Goal: Information Seeking & Learning: Learn about a topic

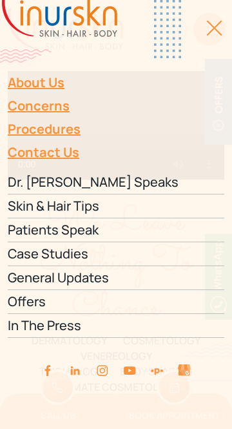
click at [84, 183] on link "Dr. [PERSON_NAME] Speaks" at bounding box center [116, 182] width 217 height 24
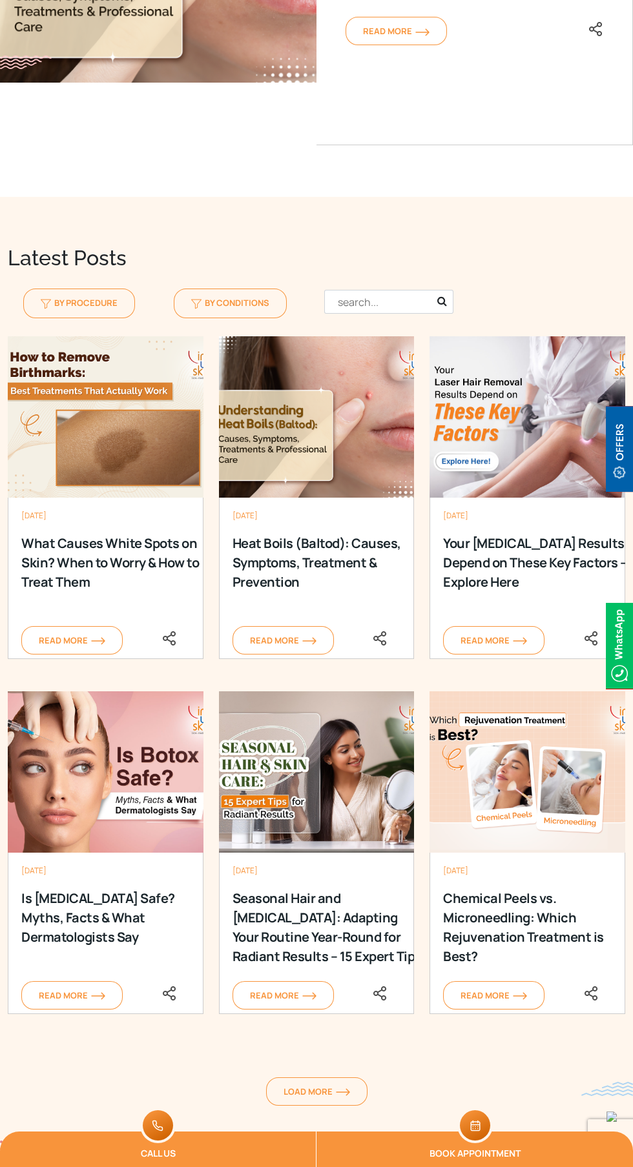
scroll to position [1346, 0]
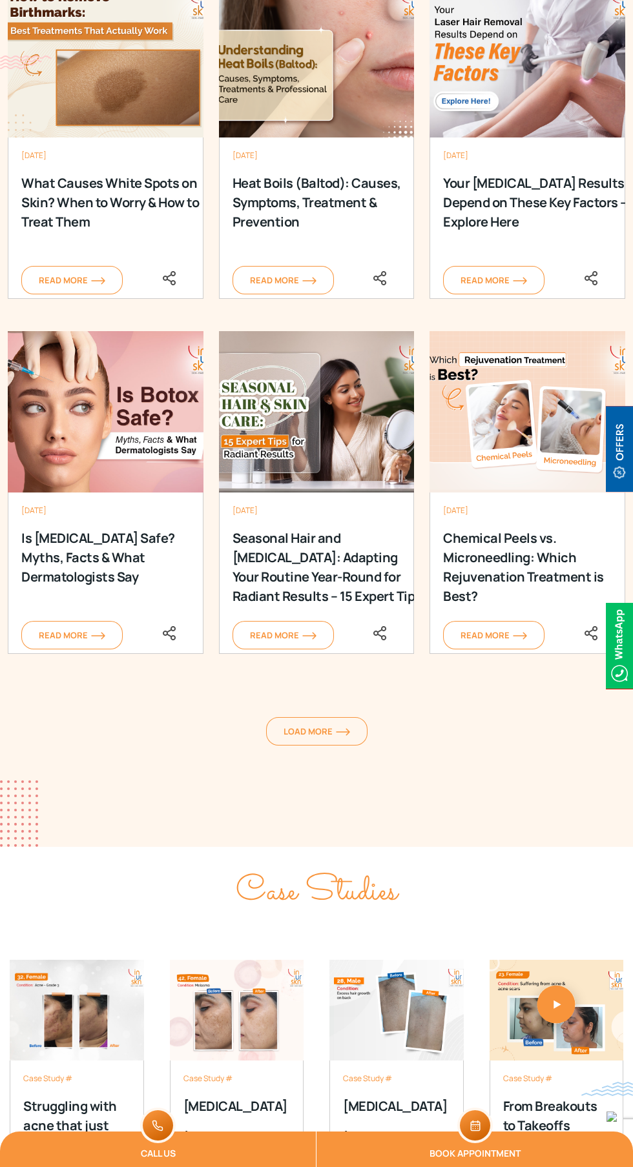
click at [328, 726] on span "Load More" at bounding box center [316, 732] width 66 height 12
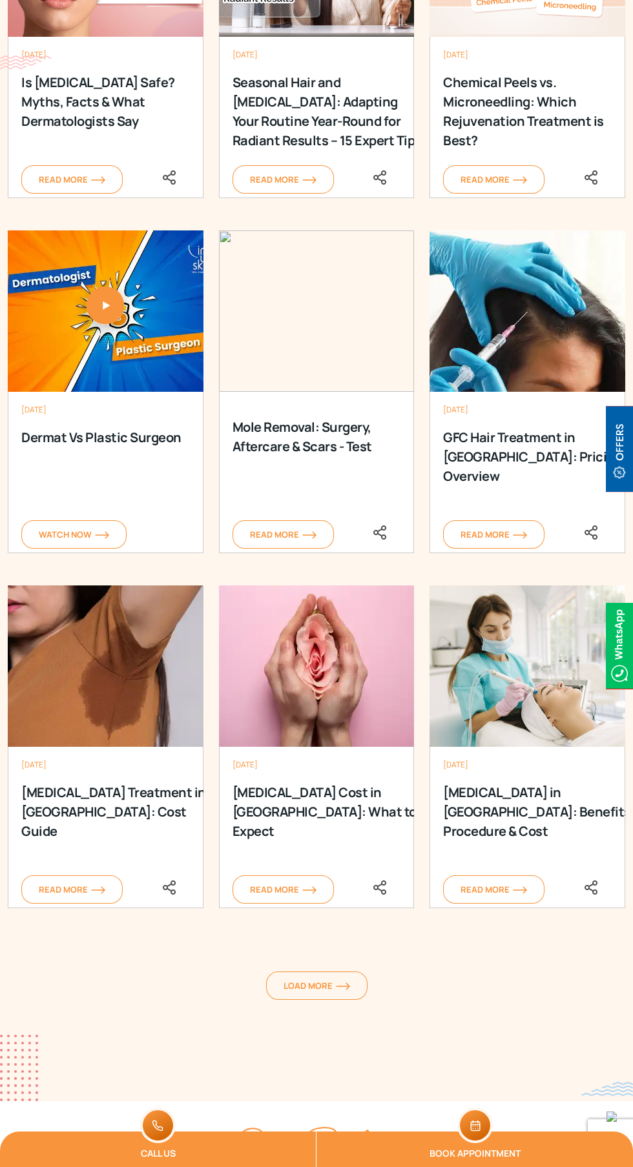
scroll to position [1821, 0]
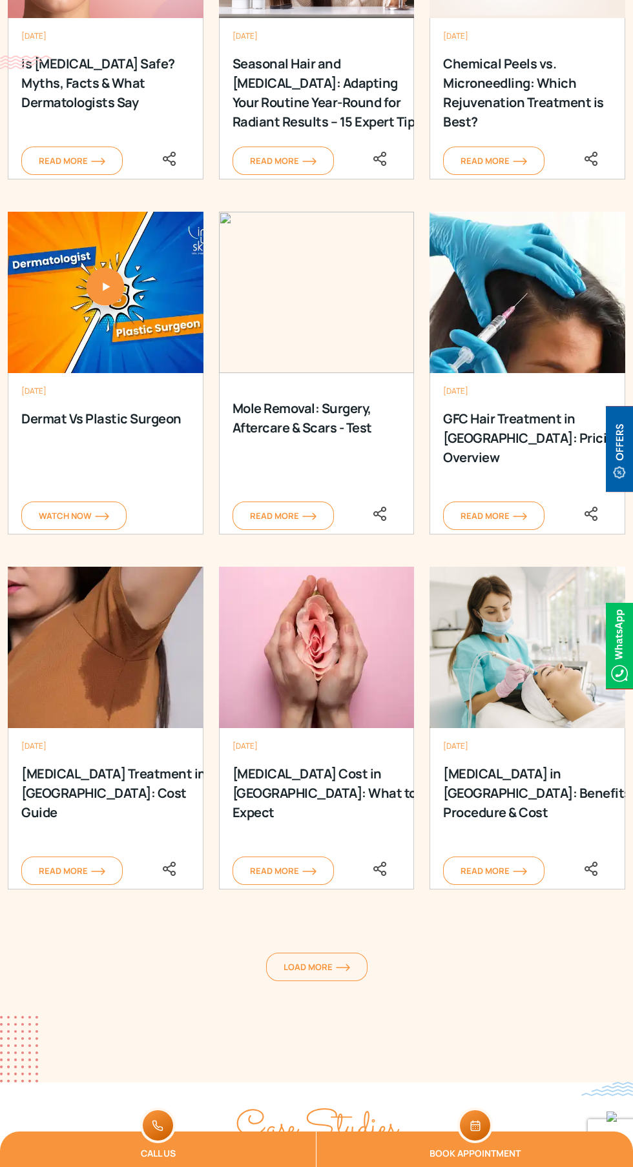
click at [331, 953] on link "Load More" at bounding box center [316, 967] width 101 height 28
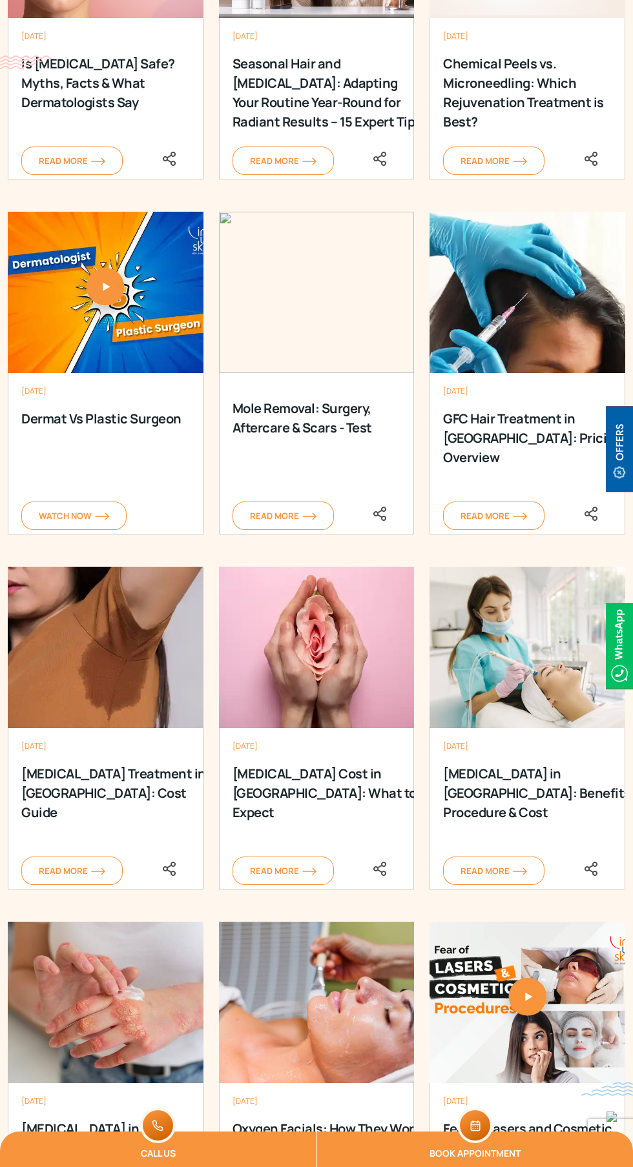
click at [338, 922] on div "[DATE] Oxygen Facials: How They Work, Costs & Side Effects Read More [DATE] Oxy…" at bounding box center [316, 1099] width 211 height 355
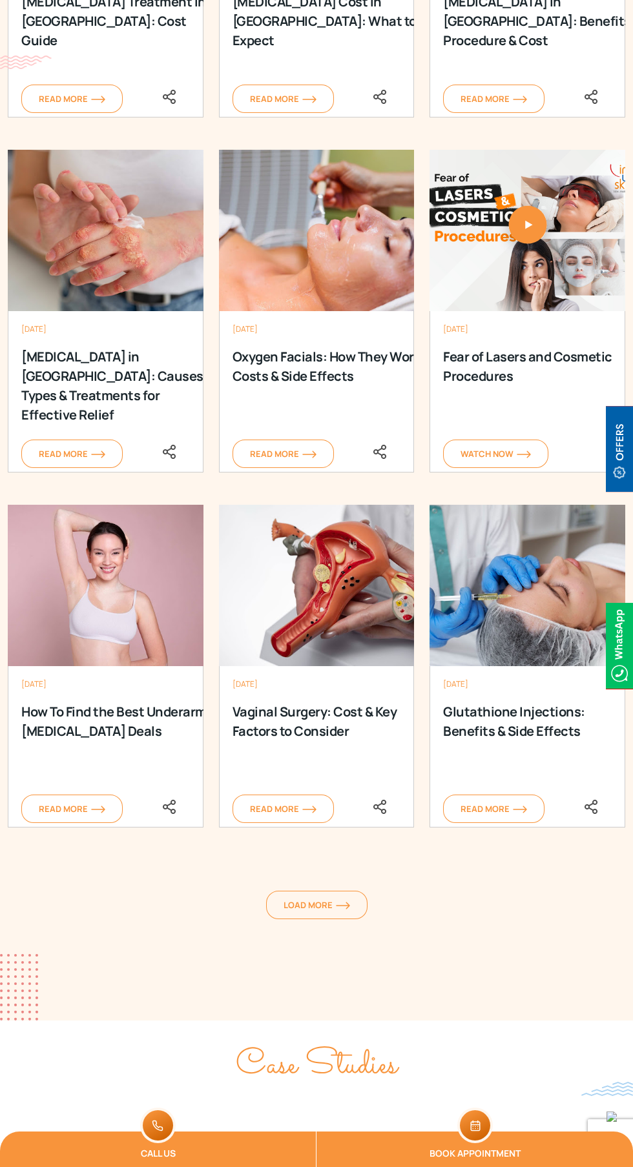
scroll to position [2705, 0]
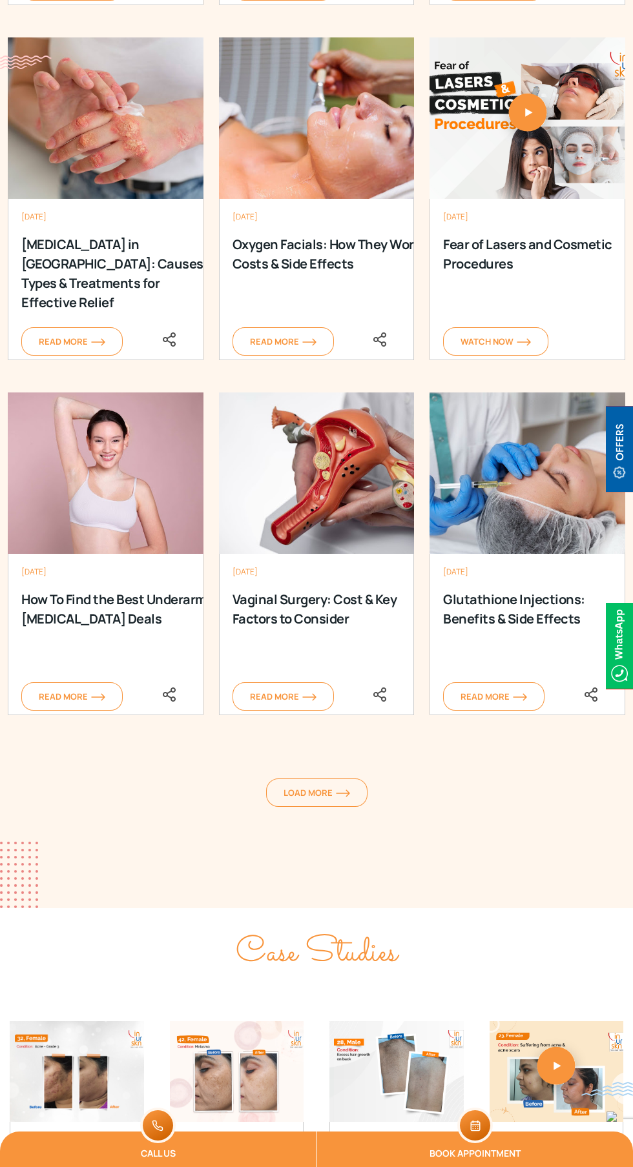
click at [338, 787] on span "Load More" at bounding box center [316, 793] width 66 height 12
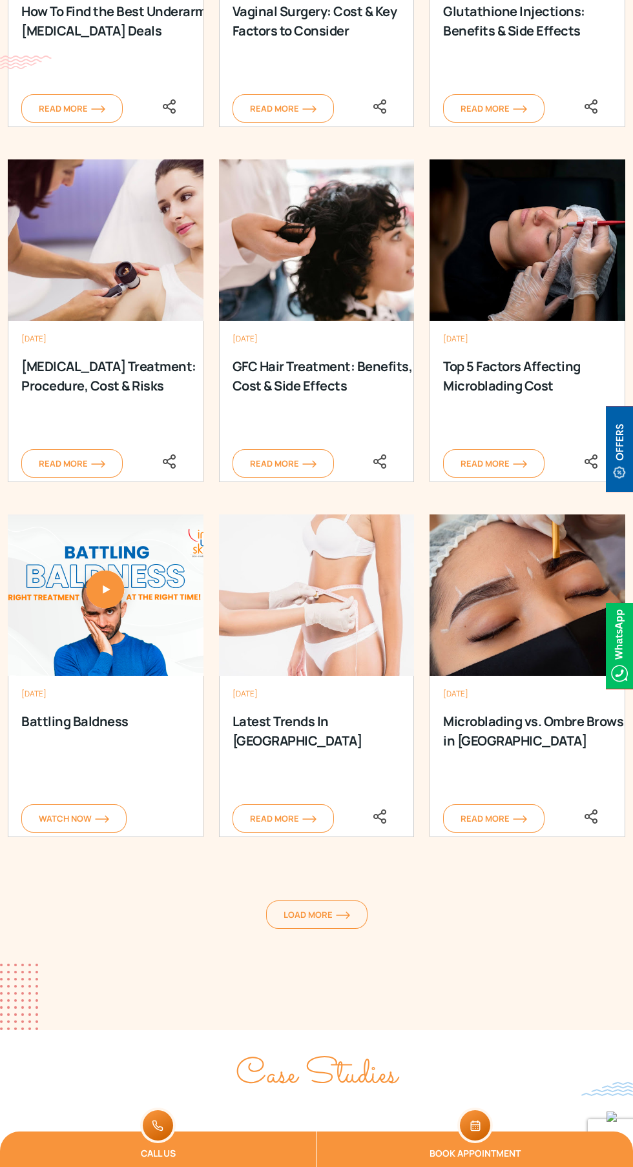
scroll to position [3291, 0]
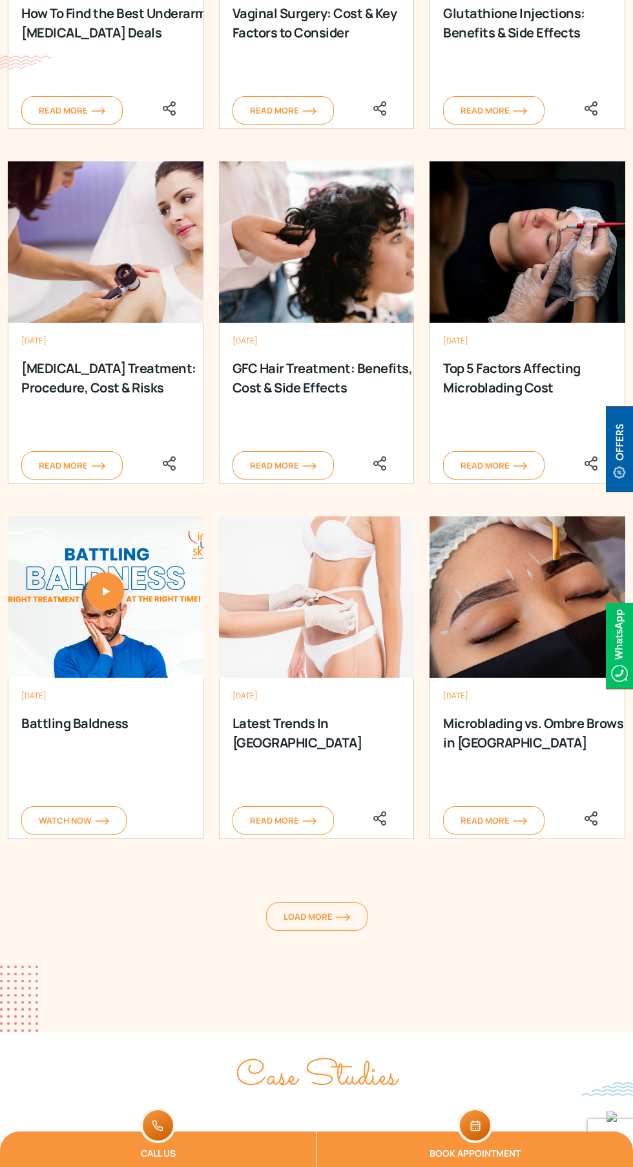
click at [322, 903] on link "Load More" at bounding box center [316, 917] width 101 height 28
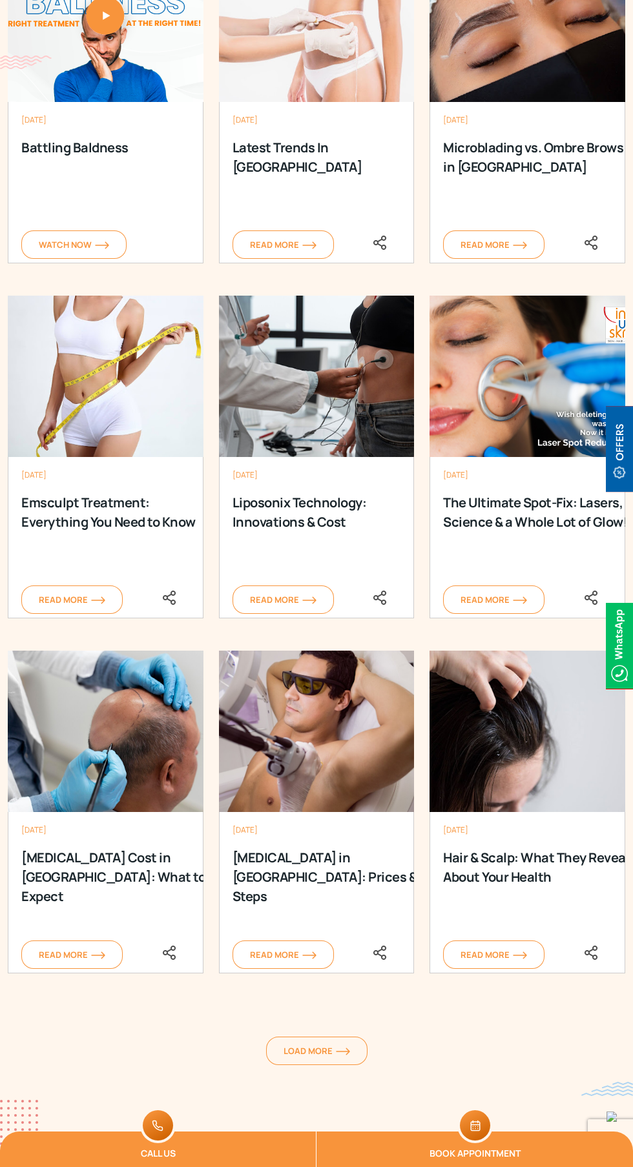
scroll to position [3888, 0]
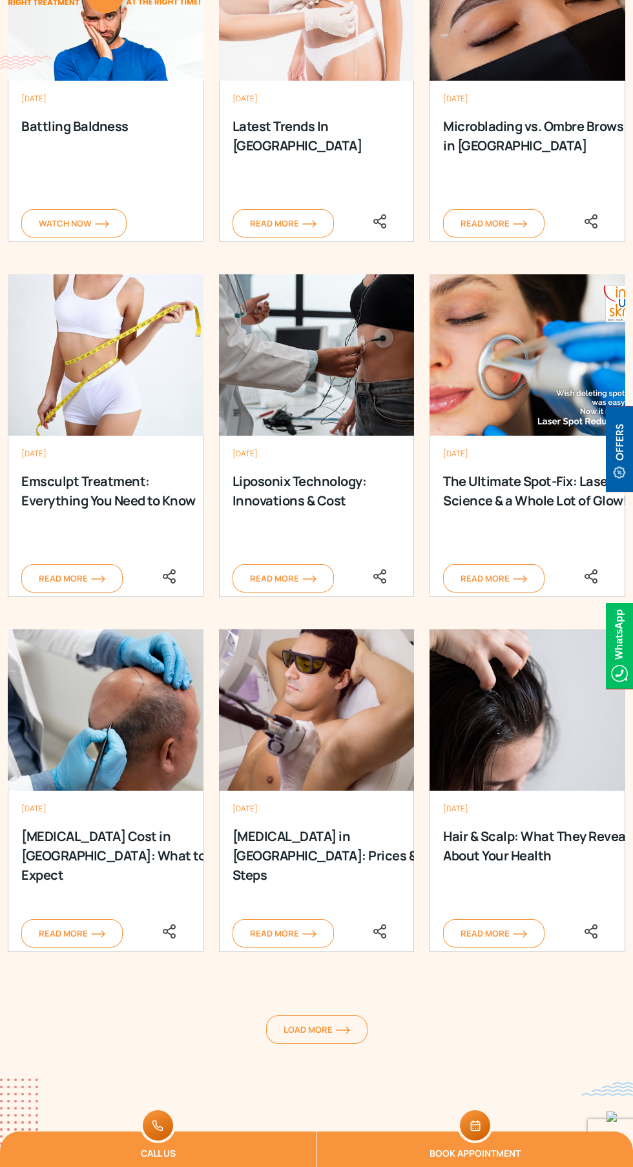
click at [326, 1016] on link "Load More" at bounding box center [316, 1030] width 101 height 28
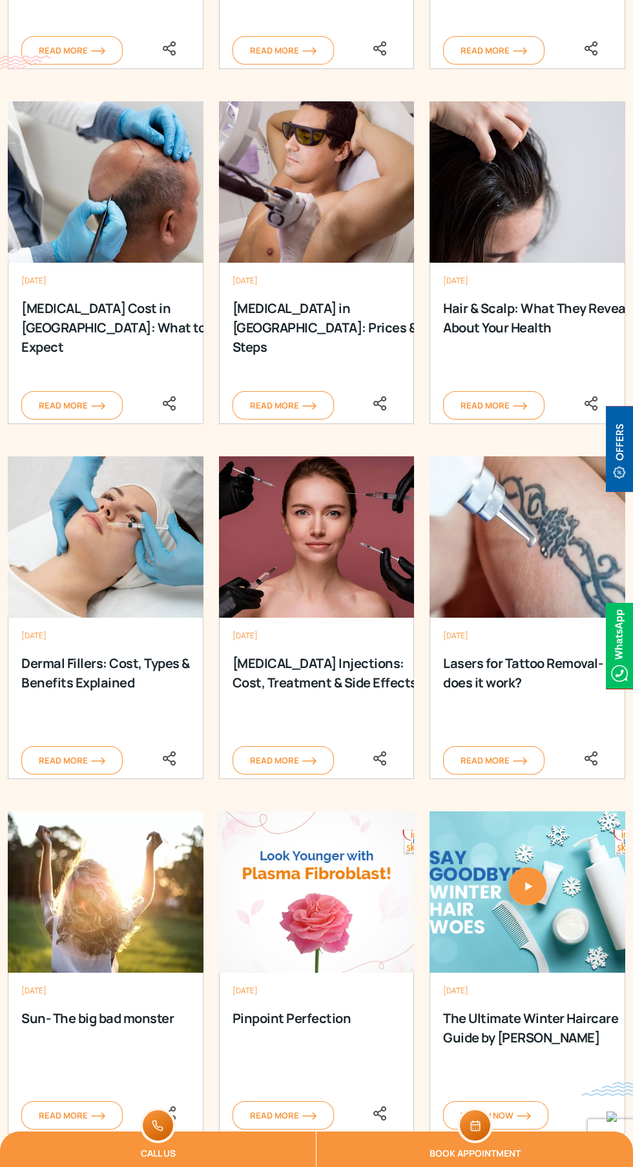
scroll to position [4415, 0]
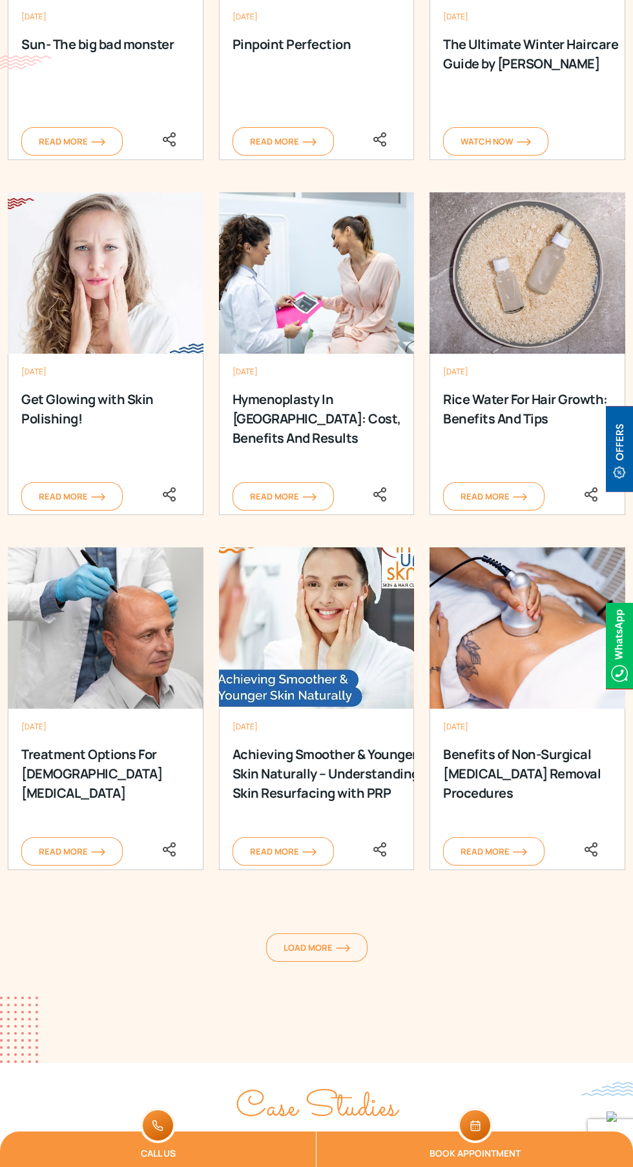
scroll to position [5399, 0]
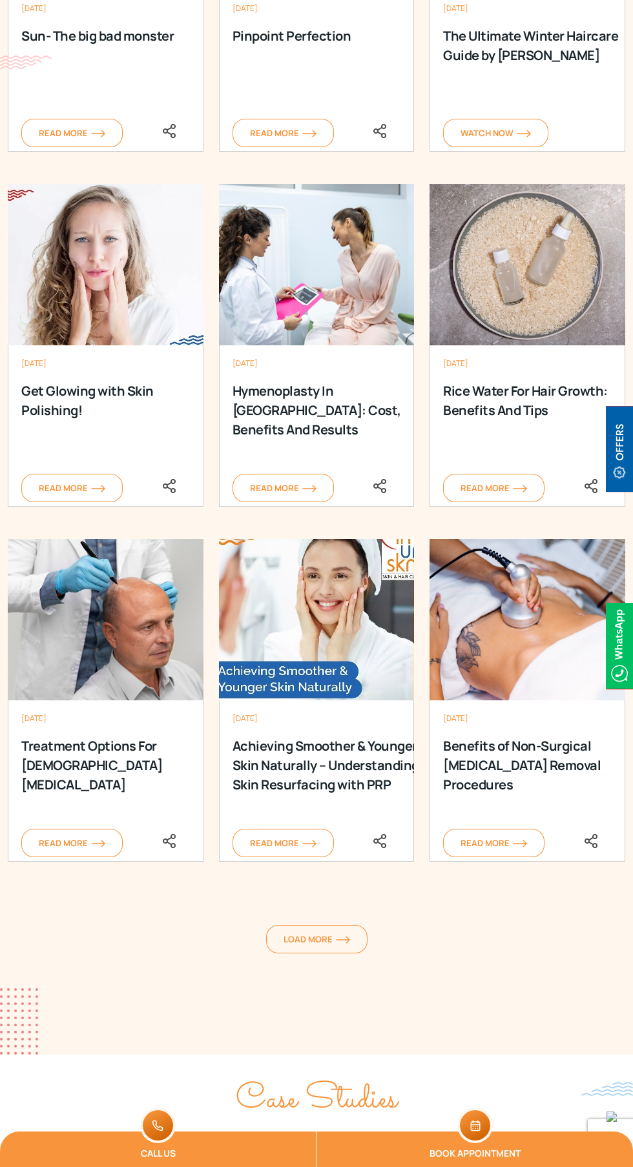
click at [312, 925] on link "Load More" at bounding box center [316, 939] width 101 height 28
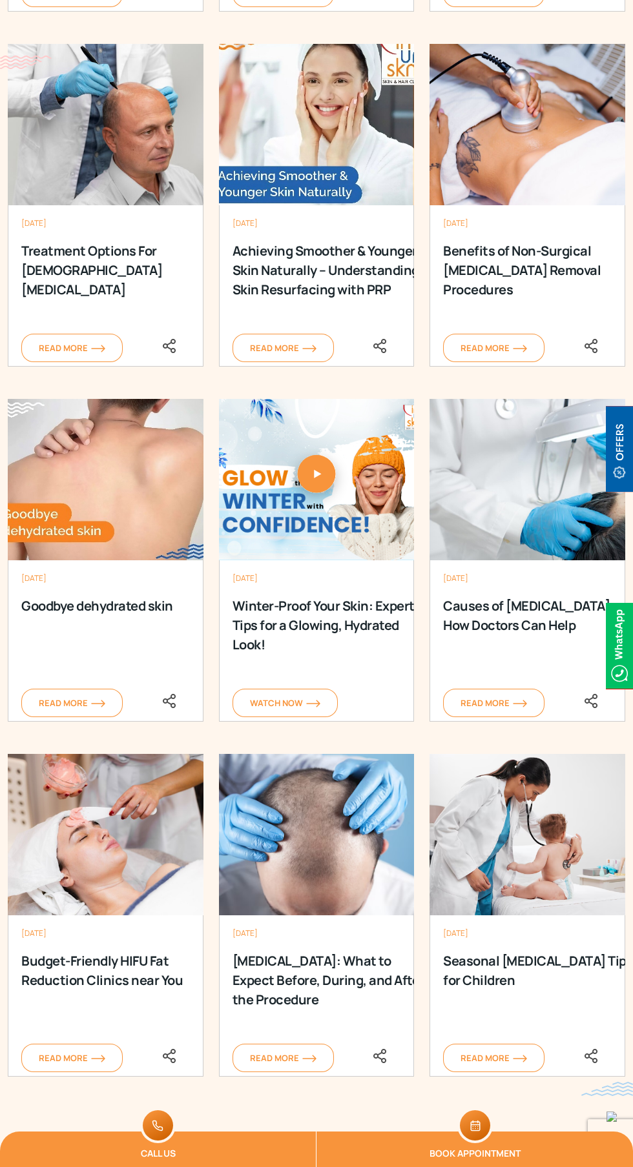
scroll to position [5892, 0]
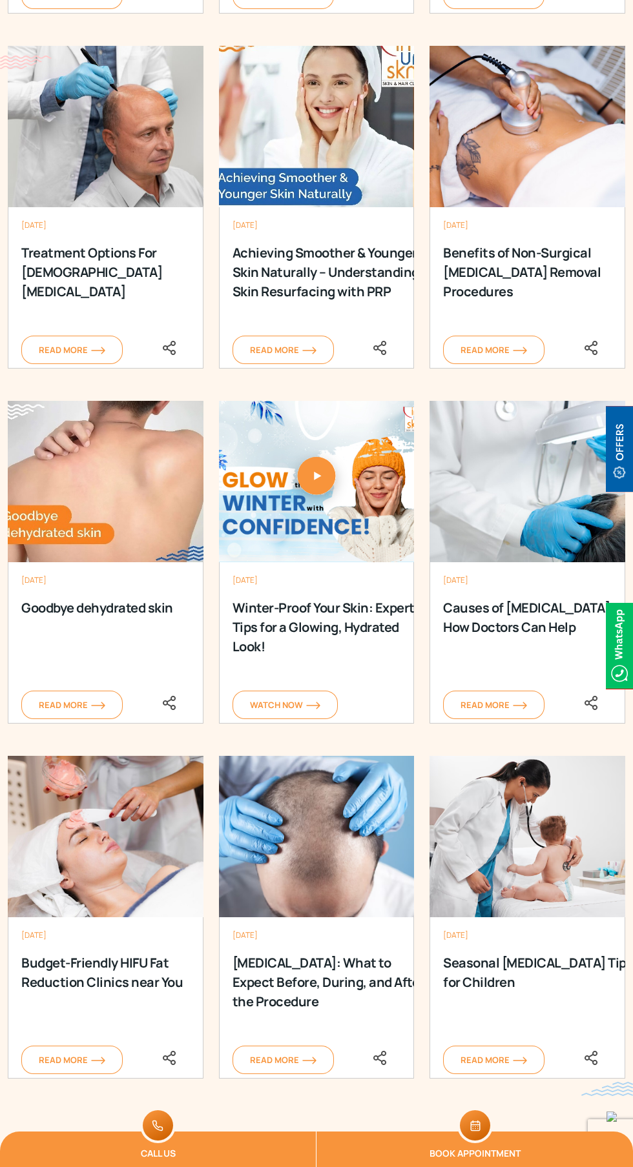
click at [334, 1142] on link "Load More" at bounding box center [316, 1156] width 101 height 28
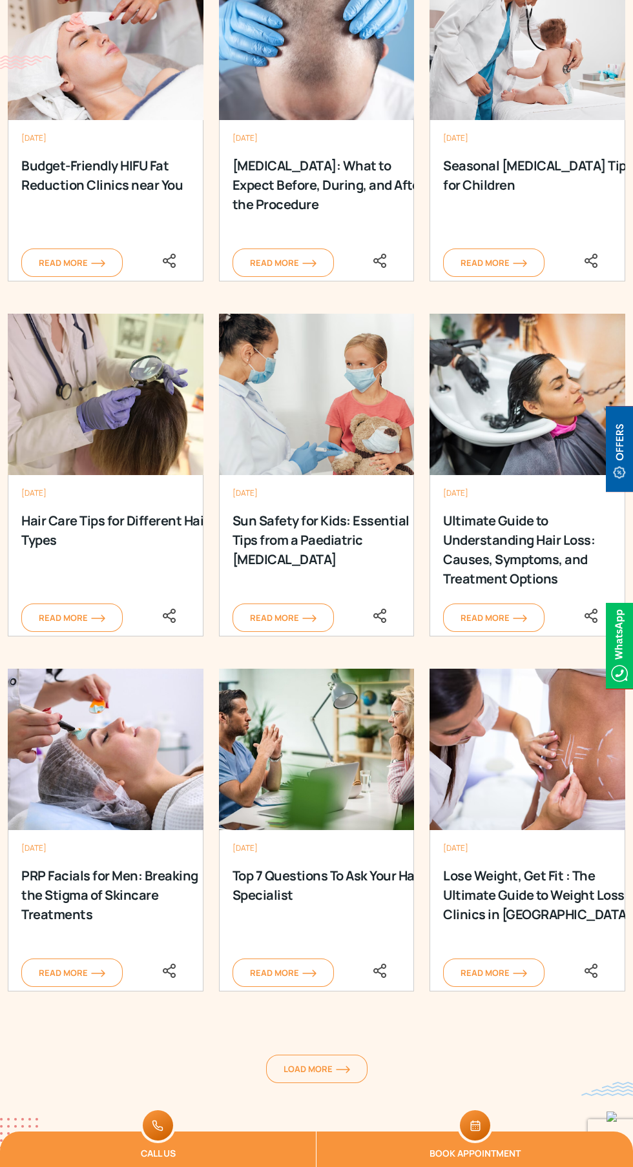
scroll to position [6693, 0]
